Goal: Task Accomplishment & Management: Use online tool/utility

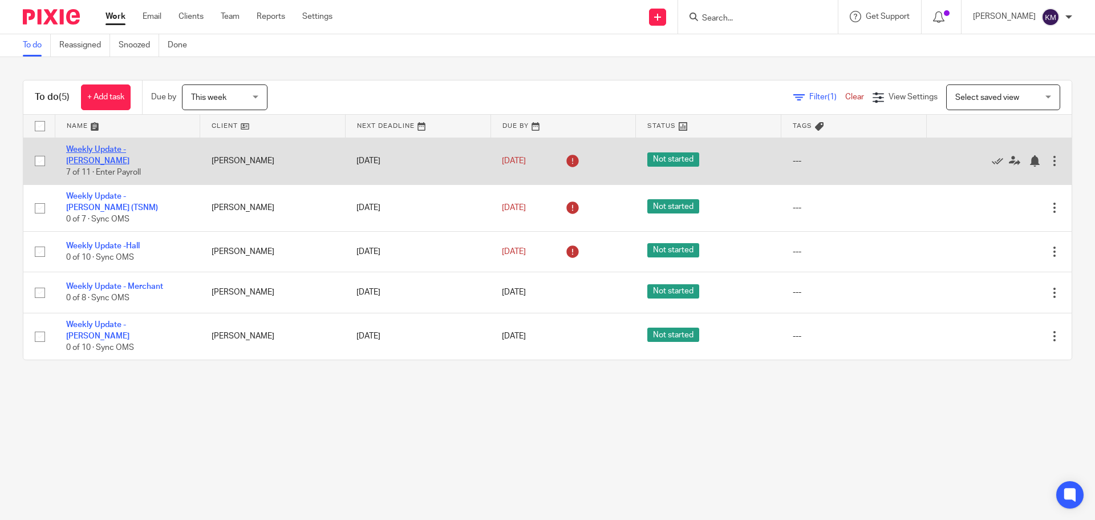
click at [129, 151] on link "Weekly Update - [PERSON_NAME]" at bounding box center [97, 154] width 63 height 19
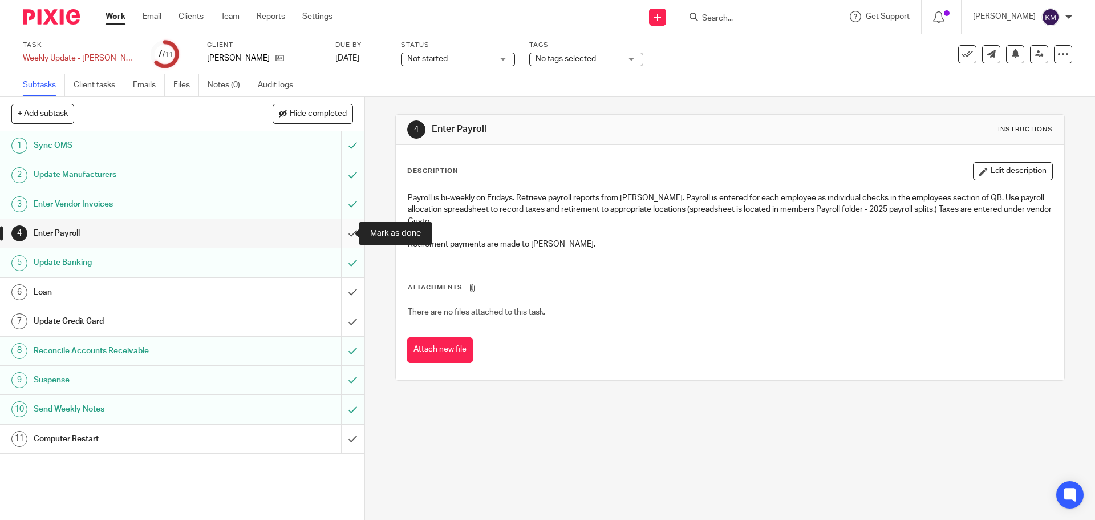
click at [343, 236] on input "submit" at bounding box center [182, 233] width 365 height 29
click at [347, 290] on input "submit" at bounding box center [182, 292] width 365 height 29
click at [338, 318] on input "submit" at bounding box center [182, 321] width 365 height 29
